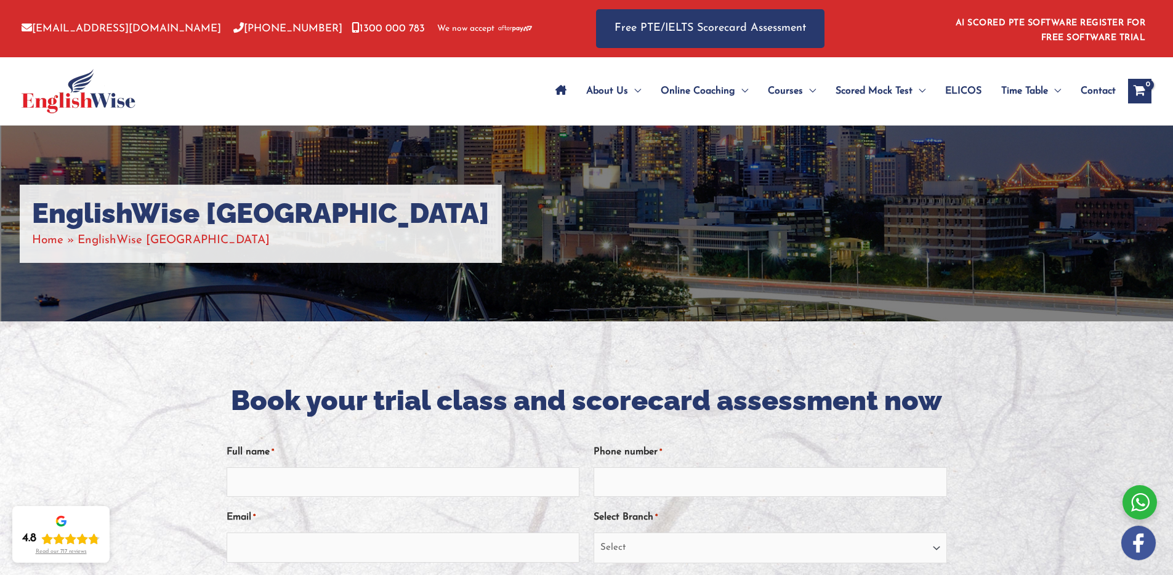
click at [1098, 94] on span "Contact" at bounding box center [1098, 91] width 35 height 43
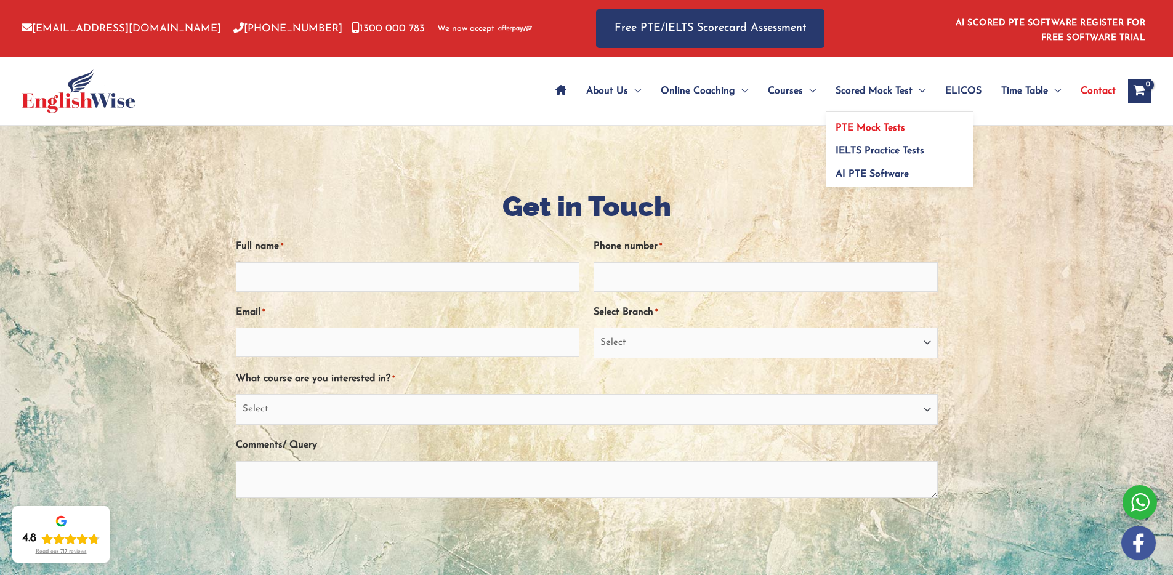
click at [859, 126] on span "PTE Mock Tests" at bounding box center [871, 128] width 70 height 10
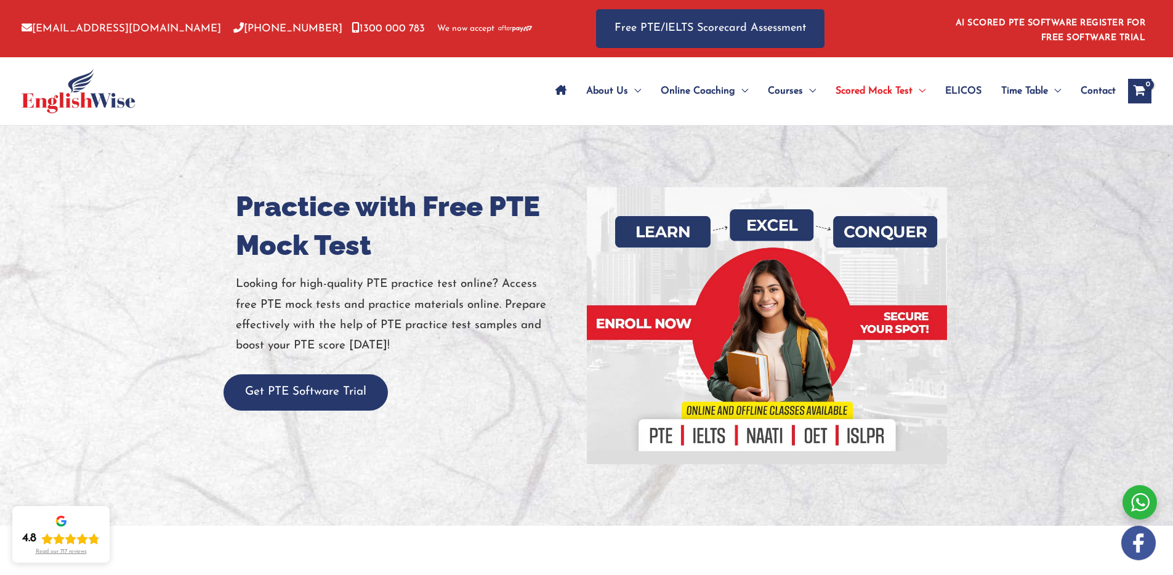
click at [495, 368] on div at bounding box center [407, 365] width 342 height 18
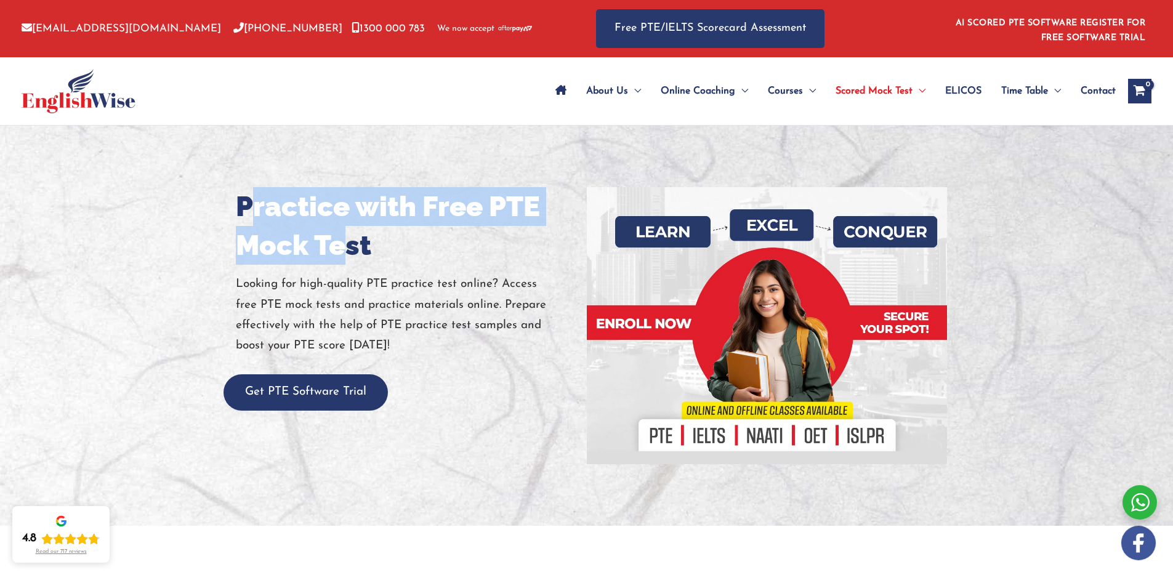
drag, startPoint x: 320, startPoint y: 251, endPoint x: 340, endPoint y: 251, distance: 20.3
click at [340, 251] on h1 "Practice with Free PTE Mock Test" at bounding box center [407, 226] width 342 height 78
click at [217, 212] on div "Practice with Free PTE Mock Test Looking for high-quality PTE practice test onl…" at bounding box center [586, 326] width 739 height 400
click at [132, 212] on div at bounding box center [586, 326] width 1173 height 400
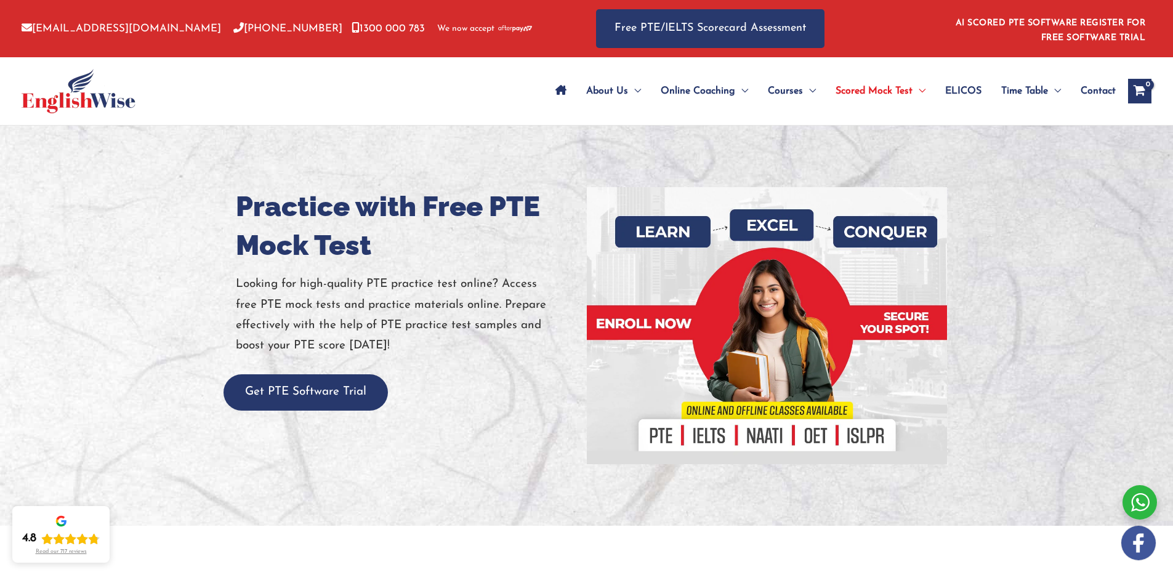
click at [295, 236] on h1 "Practice with Free PTE Mock Test" at bounding box center [407, 226] width 342 height 78
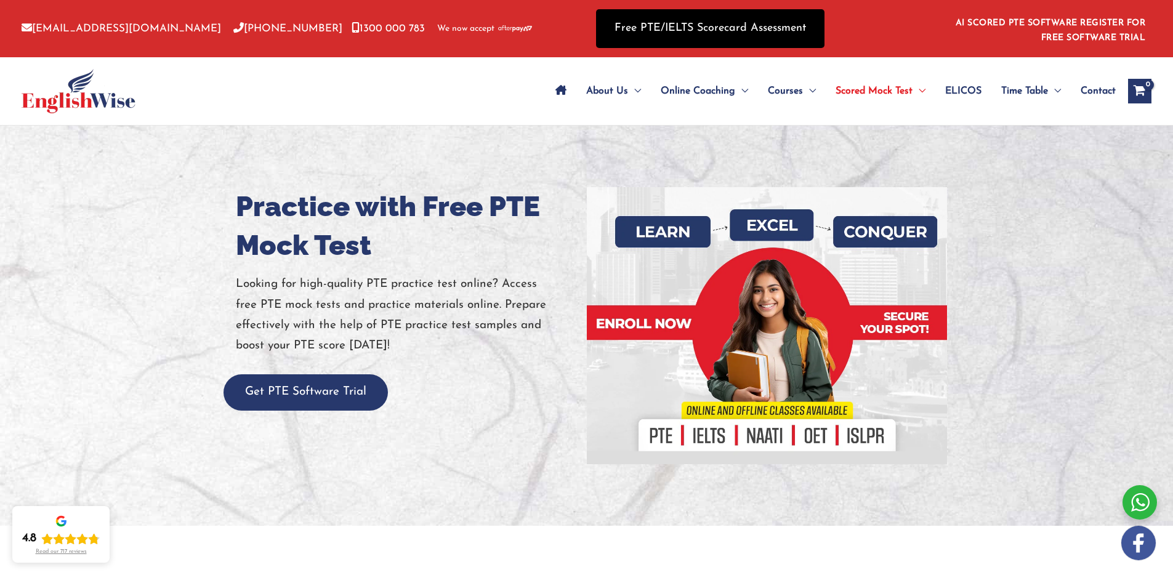
click at [659, 40] on link "Free PTE/IELTS Scorecard Assessment" at bounding box center [710, 28] width 228 height 39
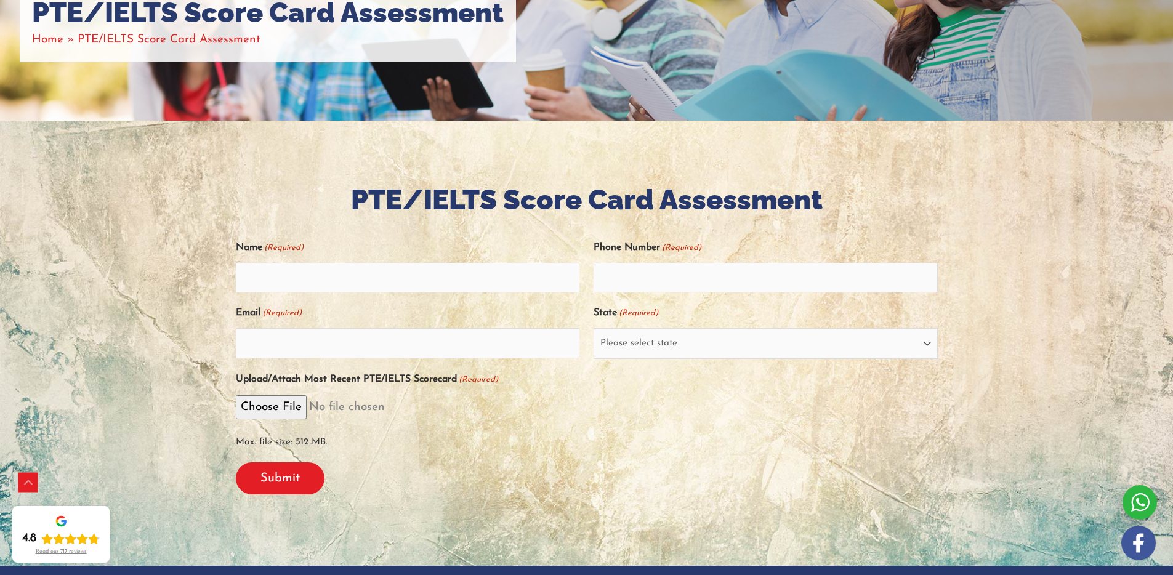
scroll to position [220, 0]
